Goal: Transaction & Acquisition: Obtain resource

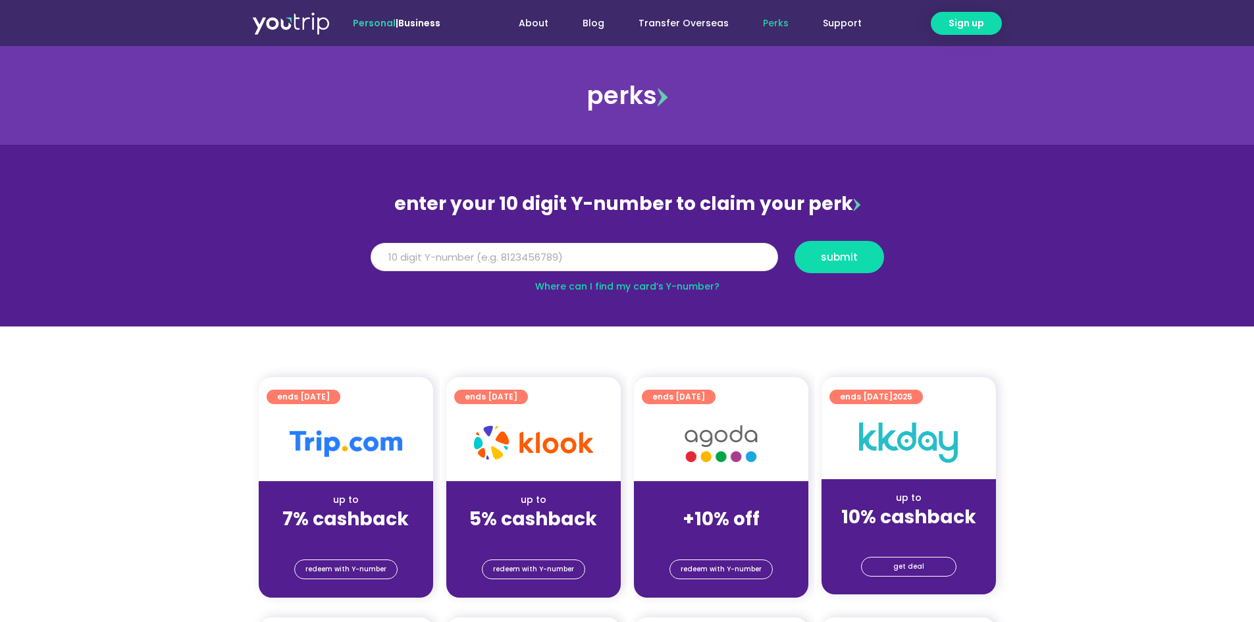
click at [551, 252] on input "Y Number" at bounding box center [575, 257] width 408 height 29
click at [659, 285] on link "Where can I find my card’s Y-number?" at bounding box center [627, 286] width 184 height 13
click at [508, 251] on input "Y Number" at bounding box center [575, 257] width 408 height 29
type input "8187247993"
click at [840, 262] on span "submit" at bounding box center [839, 257] width 37 height 10
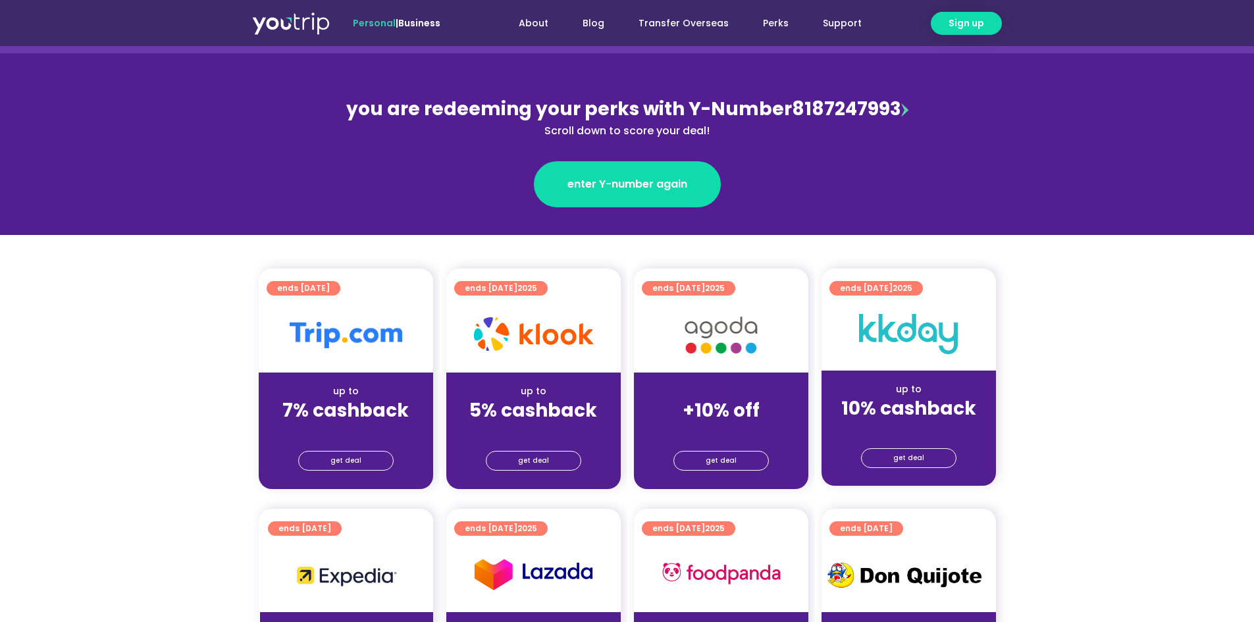
scroll to position [132, 0]
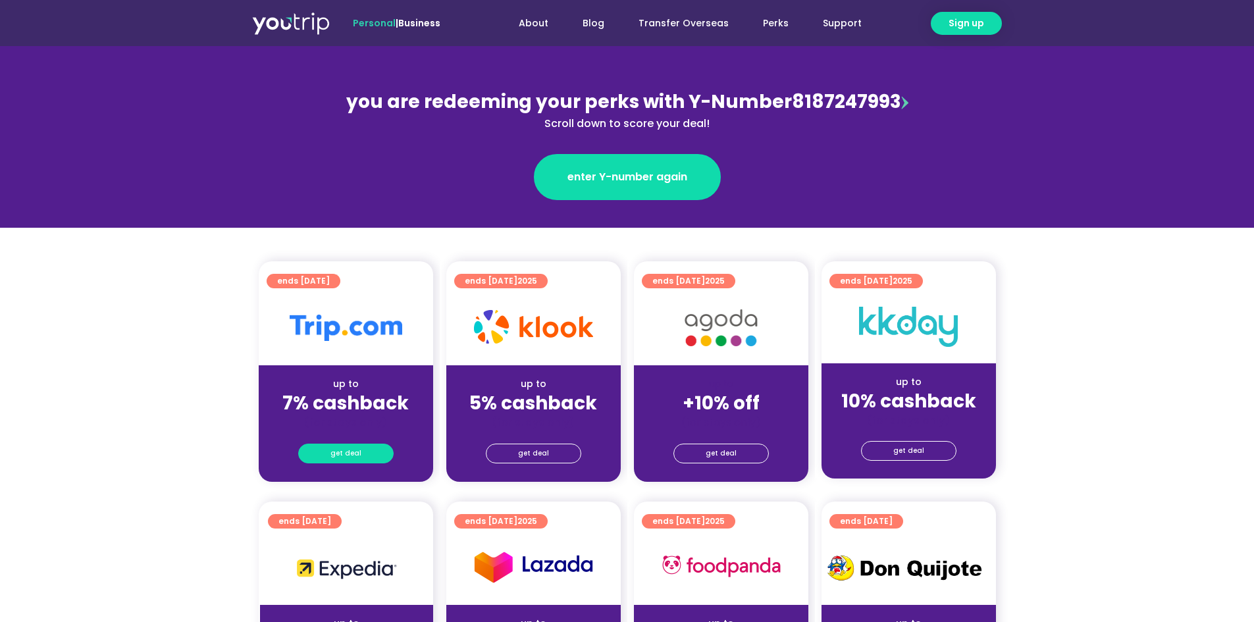
click at [336, 451] on span "get deal" at bounding box center [346, 453] width 31 height 18
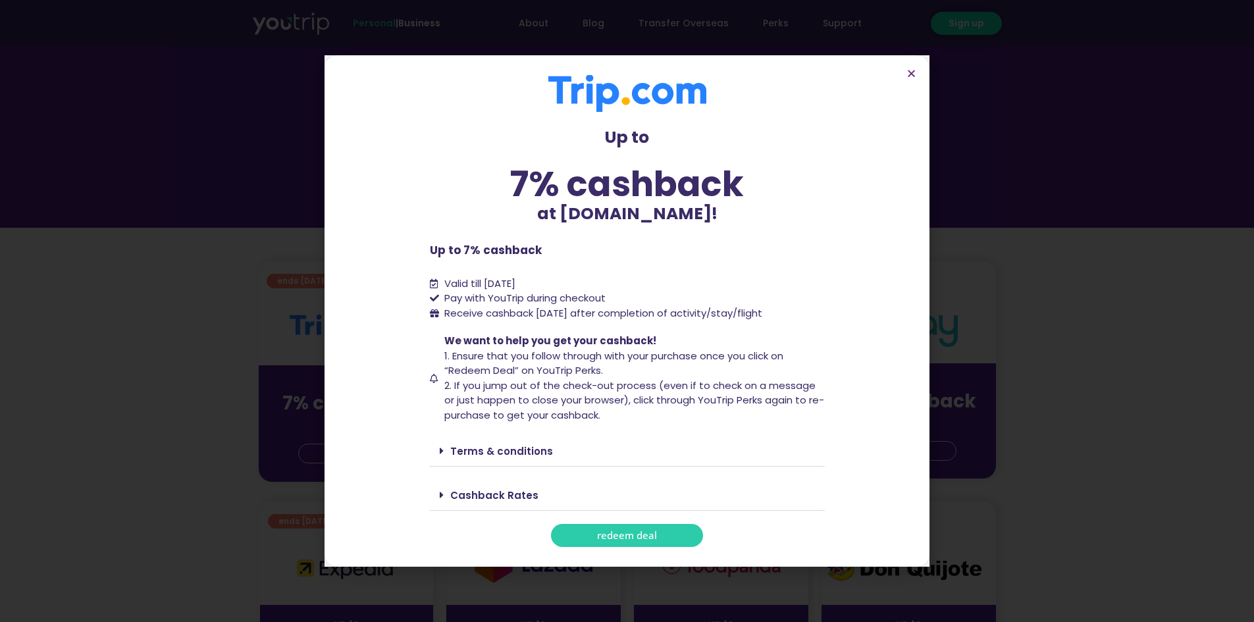
click at [630, 537] on span "redeem deal" at bounding box center [627, 536] width 60 height 10
